Goal: Transaction & Acquisition: Download file/media

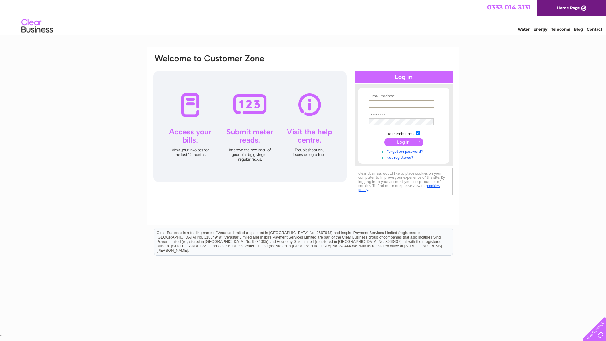
click at [392, 103] on input "text" at bounding box center [402, 104] width 66 height 8
type input "accounts@thekc.co.uk"
click at [405, 141] on input "submit" at bounding box center [404, 141] width 39 height 9
click at [397, 141] on input "submit" at bounding box center [404, 141] width 39 height 9
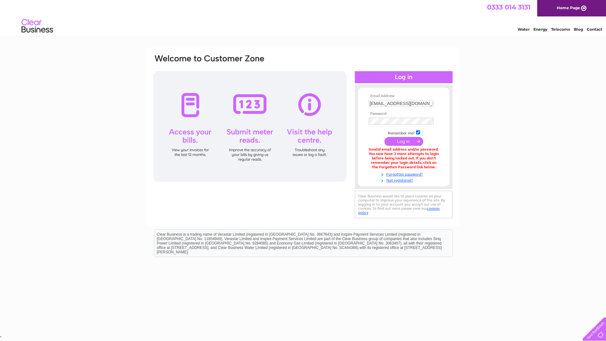
click at [401, 140] on input "submit" at bounding box center [404, 141] width 39 height 9
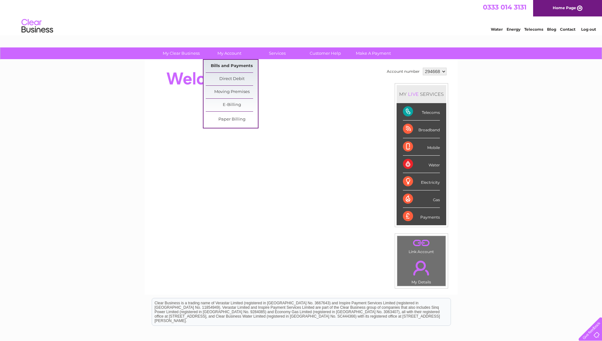
click at [233, 65] on link "Bills and Payments" at bounding box center [232, 66] width 52 height 13
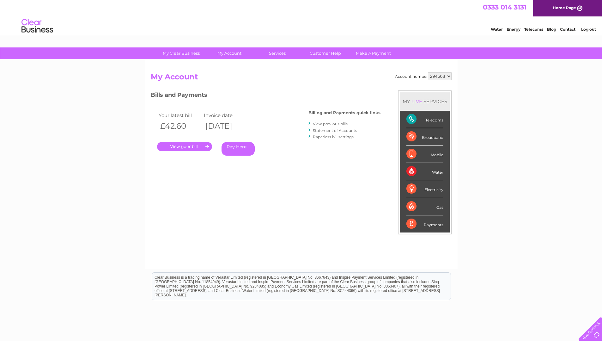
click at [184, 147] on link "." at bounding box center [184, 146] width 55 height 9
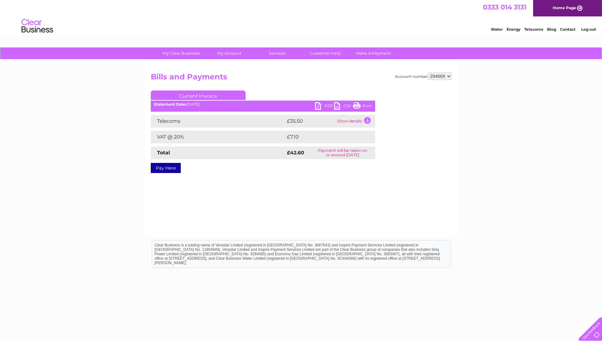
click at [321, 103] on link "PDF" at bounding box center [324, 106] width 19 height 9
